Goal: Find specific page/section: Find specific page/section

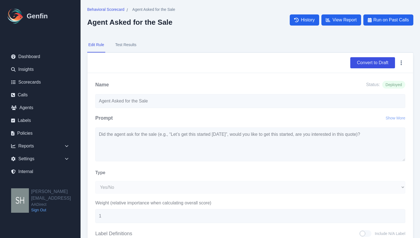
select select "Yes/No"
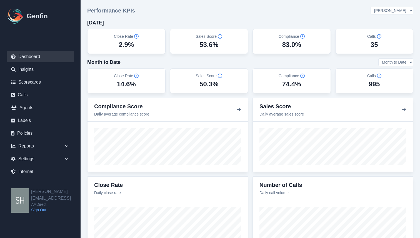
select select "2"
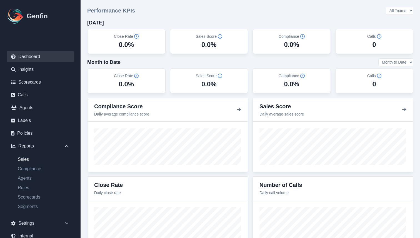
scroll to position [33, 0]
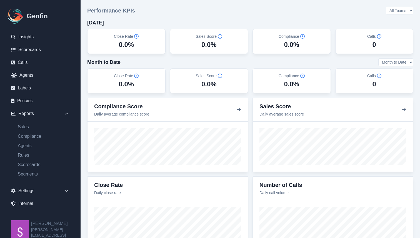
click at [41, 238] on link "Sign Out" at bounding box center [55, 241] width 49 height 6
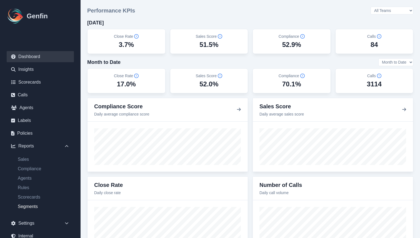
click at [30, 206] on link "Segments" at bounding box center [43, 207] width 61 height 7
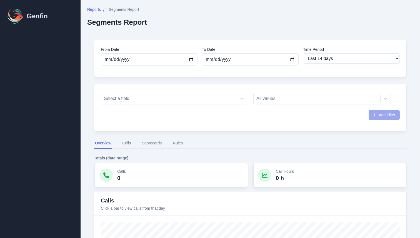
select select "14"
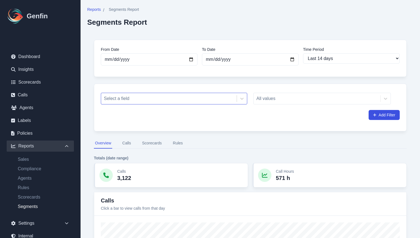
click at [194, 100] on div at bounding box center [169, 99] width 130 height 8
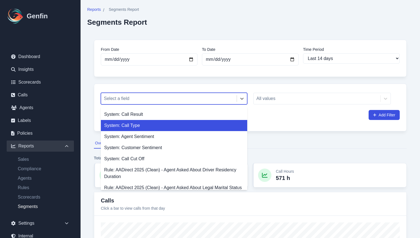
scroll to position [13, 0]
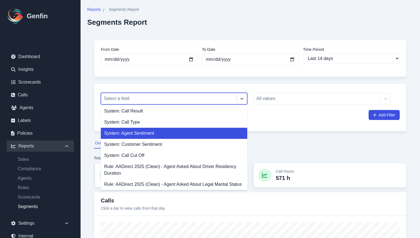
click at [289, 142] on nav "Overview Calls Scorecards Rules" at bounding box center [250, 143] width 313 height 11
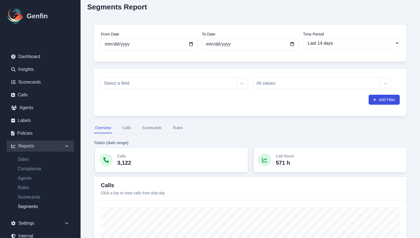
scroll to position [23, 0]
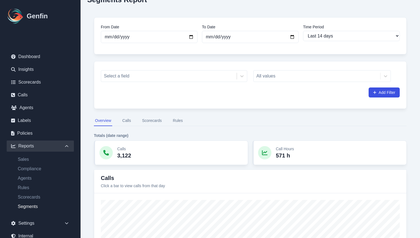
click at [151, 119] on button "Scorecards" at bounding box center [152, 121] width 22 height 11
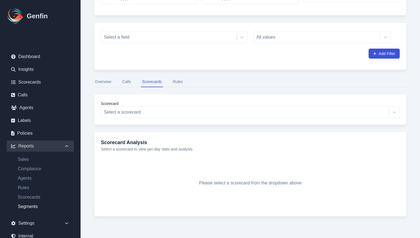
scroll to position [62, 0]
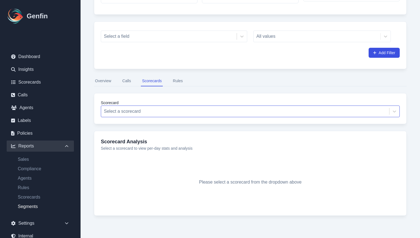
click at [207, 114] on div at bounding box center [245, 112] width 283 height 8
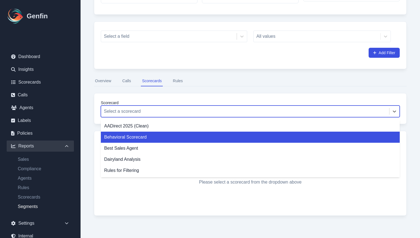
click at [195, 137] on div "Behavioral Scorecard" at bounding box center [250, 137] width 299 height 11
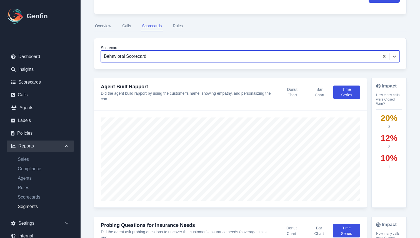
scroll to position [147, 0]
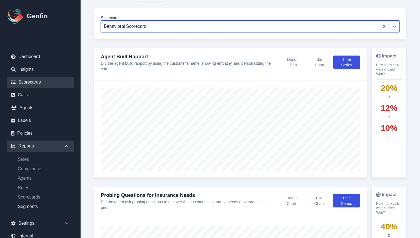
click at [26, 85] on link "Scorecards" at bounding box center [40, 82] width 67 height 11
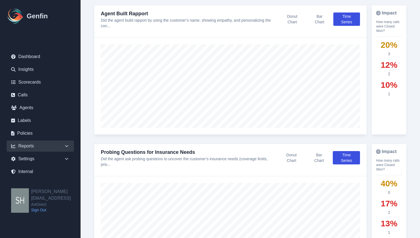
scroll to position [0, 0]
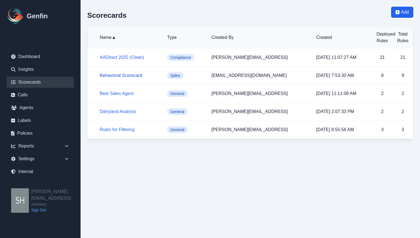
click at [125, 76] on link "Behavioral Scorecard" at bounding box center [121, 75] width 43 height 5
